Goal: Task Accomplishment & Management: Use online tool/utility

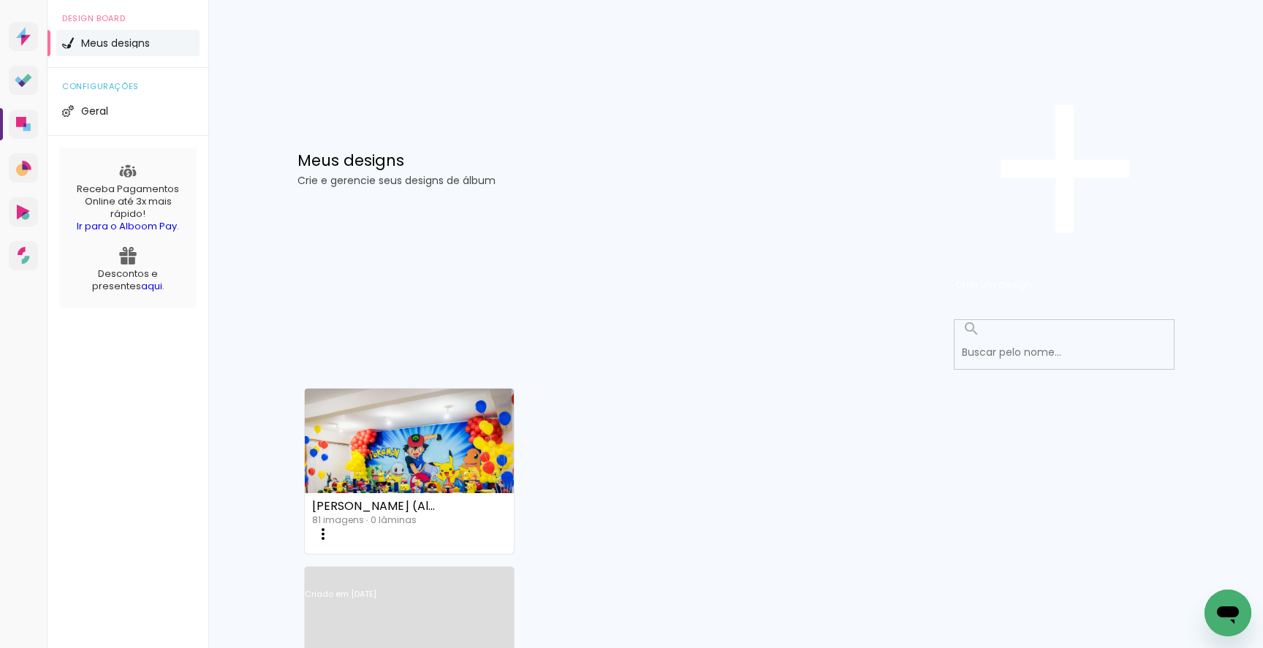
click at [515, 572] on link "Criado em [DATE]" at bounding box center [410, 613] width 210 height 83
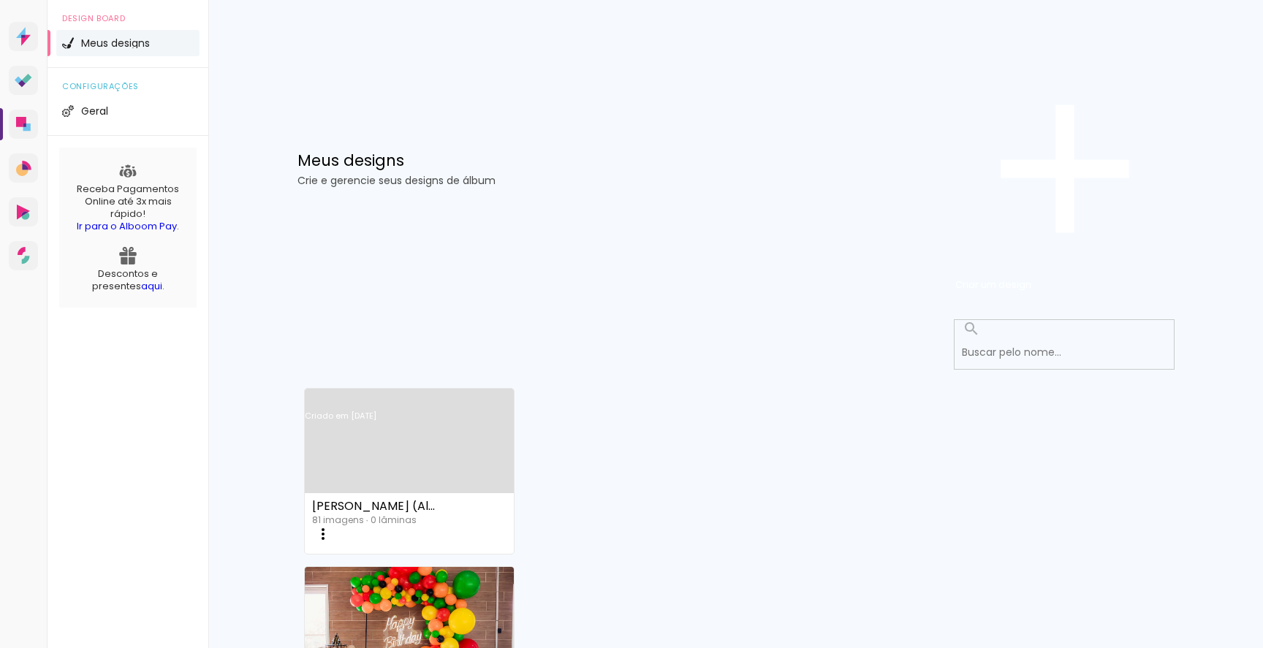
click at [422, 394] on link "Criado em [DATE]" at bounding box center [410, 435] width 210 height 83
